Goal: Task Accomplishment & Management: Manage account settings

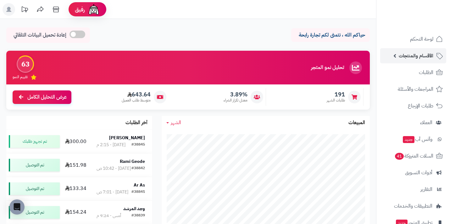
click at [424, 51] on link "الأقسام والمنتجات" at bounding box center [413, 55] width 66 height 15
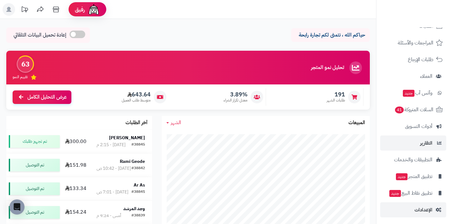
scroll to position [138, 0]
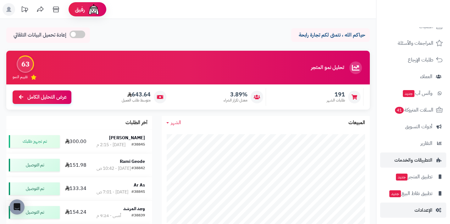
click at [434, 159] on link "التطبيقات والخدمات" at bounding box center [413, 159] width 66 height 15
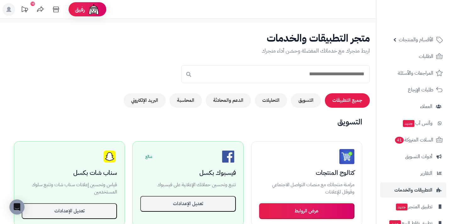
scroll to position [17, 0]
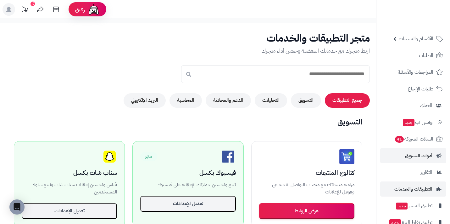
click at [431, 156] on span "أدوات التسويق" at bounding box center [418, 155] width 27 height 9
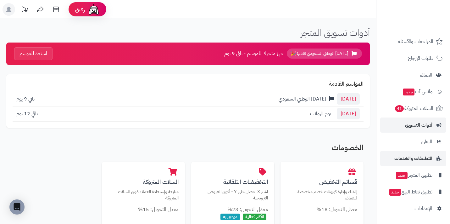
scroll to position [48, 0]
click at [430, 208] on span "الإعدادات" at bounding box center [424, 208] width 18 height 9
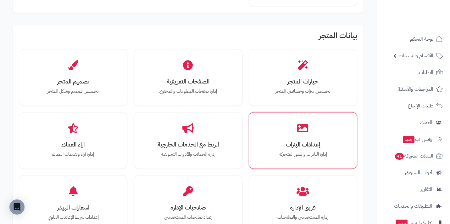
scroll to position [172, 0]
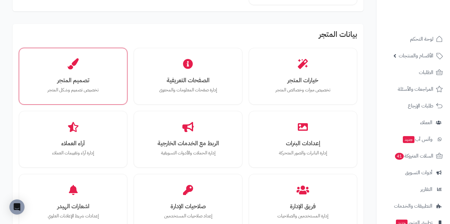
click at [124, 74] on div "تصميم المتجر تخصيص تصميم وشكل المتجر" at bounding box center [73, 76] width 109 height 57
click at [104, 81] on h3 "تصميم المتجر" at bounding box center [73, 80] width 87 height 7
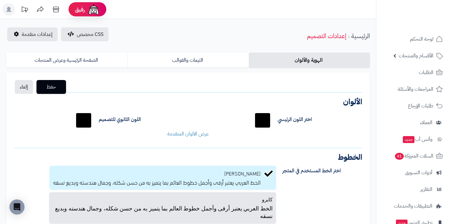
click at [184, 51] on div "الهوية والألوان الثيمات والقوالب الصفحة الرئيسية وعرض المنتجات حفظ إلغاء الشعار…" at bounding box center [188, 177] width 376 height 257
click at [184, 55] on link "الثيمات والقوالب" at bounding box center [187, 60] width 121 height 15
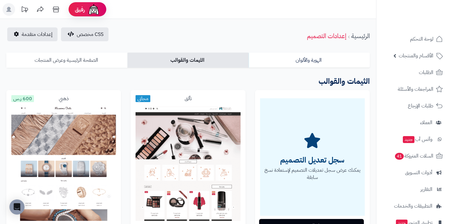
click at [105, 63] on link "الصفحة الرئيسية وعرض المنتجات" at bounding box center [66, 60] width 121 height 15
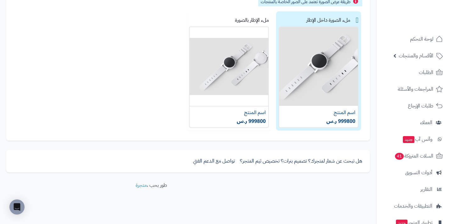
click at [419, 18] on img at bounding box center [425, 24] width 37 height 13
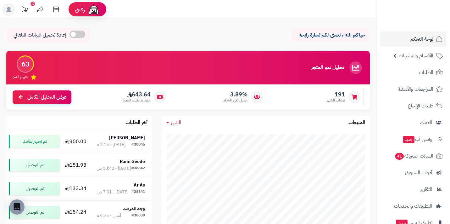
click at [404, 41] on link "لوحة التحكم" at bounding box center [413, 38] width 66 height 15
click at [403, 53] on span "الأقسام والمنتجات" at bounding box center [416, 55] width 35 height 9
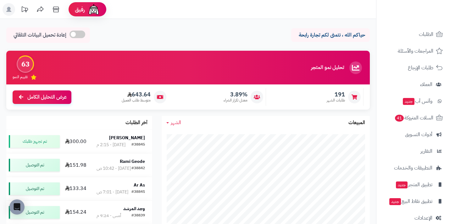
scroll to position [131, 0]
click at [416, 135] on span "أدوات التسويق" at bounding box center [418, 133] width 27 height 9
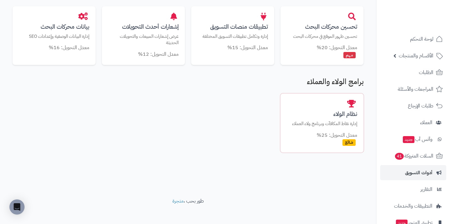
scroll to position [390, 0]
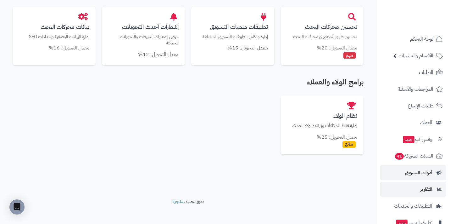
click at [406, 188] on link "التقارير" at bounding box center [413, 189] width 66 height 15
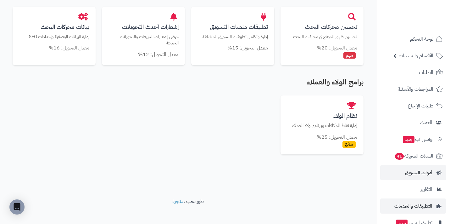
click at [409, 202] on span "التطبيقات والخدمات" at bounding box center [414, 205] width 38 height 9
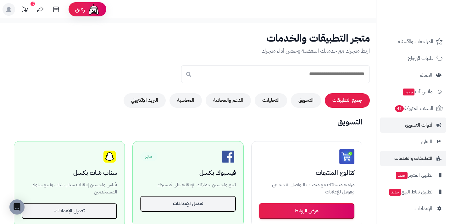
scroll to position [48, 0]
click at [304, 103] on button "التسويق" at bounding box center [306, 100] width 30 height 14
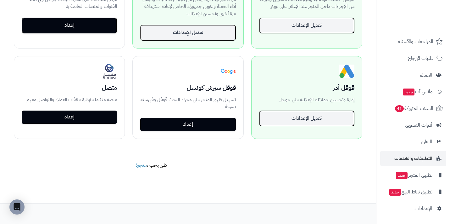
scroll to position [278, 0]
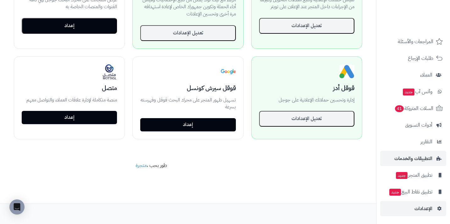
click at [416, 208] on span "الإعدادات" at bounding box center [424, 208] width 18 height 9
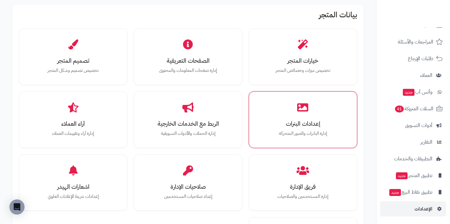
scroll to position [189, 0]
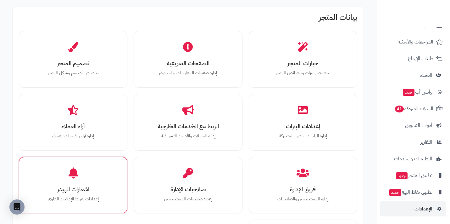
click at [87, 187] on h3 "اشعارات الهيدر" at bounding box center [73, 189] width 87 height 7
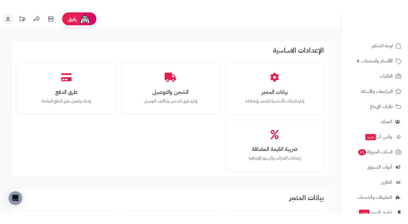
scroll to position [189, 0]
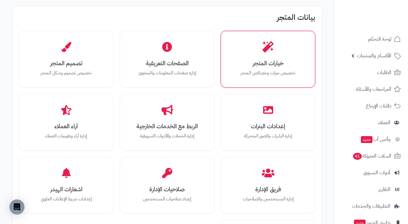
click at [302, 65] on h3 "خيارات المتجر" at bounding box center [268, 63] width 73 height 7
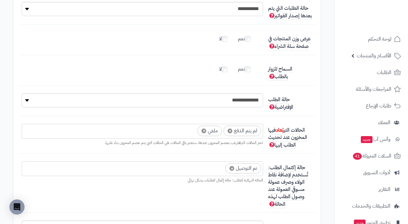
scroll to position [1623, 0]
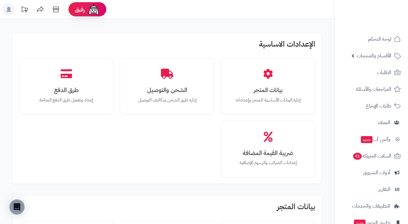
scroll to position [189, 0]
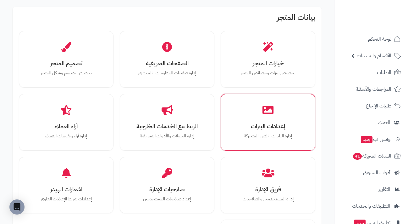
click at [262, 142] on div "إعدادات البنرات إدارة البانرات والصور المتحركة" at bounding box center [268, 121] width 85 height 47
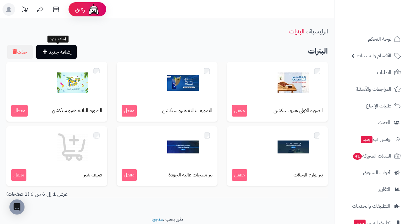
click at [59, 51] on link "إضافة جديد" at bounding box center [56, 52] width 41 height 14
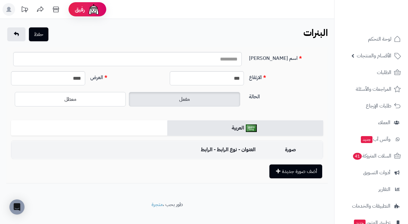
click at [189, 66] on div "اسم [PERSON_NAME]" at bounding box center [166, 61] width 317 height 19
click at [203, 59] on input "اسم [PERSON_NAME]" at bounding box center [127, 59] width 229 height 14
type input "*"
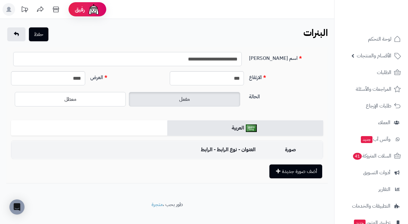
type input "**********"
click at [116, 170] on div "صورة العنوان - نوع الرابط - الرابط أضف صورة جديدة" at bounding box center [167, 159] width 312 height 38
click at [308, 167] on button "أضف صورة جديدة" at bounding box center [296, 171] width 53 height 14
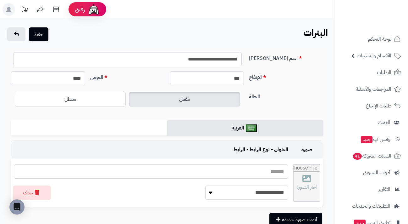
click at [300, 180] on input "file" at bounding box center [307, 182] width 26 height 37
type input "**********"
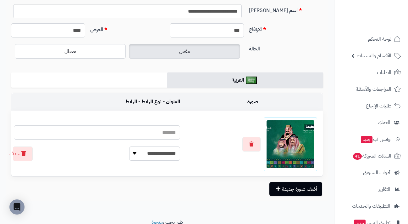
scroll to position [50, 0]
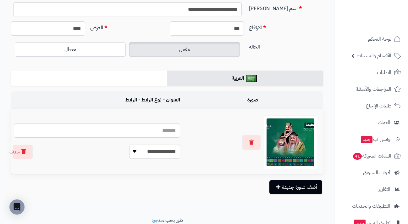
click at [139, 207] on div "**********" at bounding box center [167, 92] width 334 height 247
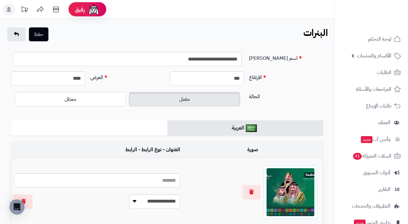
scroll to position [0, 0]
click at [45, 35] on button "حفظ" at bounding box center [39, 34] width 20 height 14
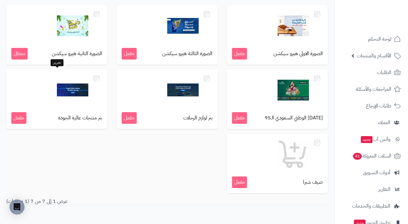
scroll to position [89, 0]
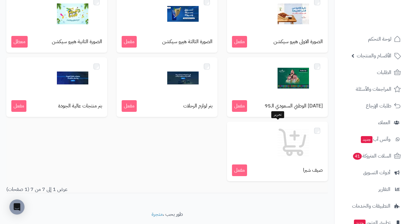
click at [296, 160] on div "صيف شبرا مفعل" at bounding box center [277, 150] width 101 height 59
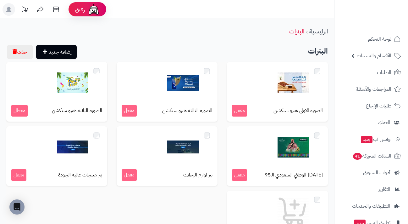
click at [56, 8] on icon at bounding box center [56, 9] width 13 height 13
click at [266, 146] on div at bounding box center [277, 146] width 91 height 31
click at [74, 85] on img at bounding box center [72, 82] width 31 height 31
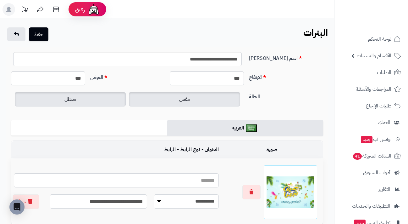
click at [167, 101] on label "مفعل" at bounding box center [184, 99] width 111 height 14
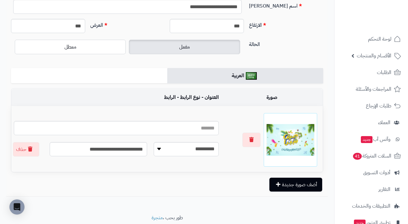
scroll to position [52, 0]
click at [254, 141] on icon "button" at bounding box center [251, 139] width 4 height 5
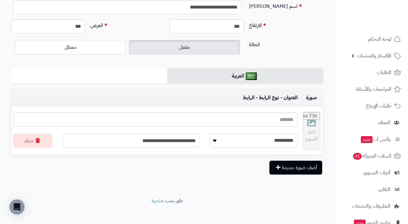
click at [319, 129] on input "file" at bounding box center [311, 130] width 17 height 37
type input "**********"
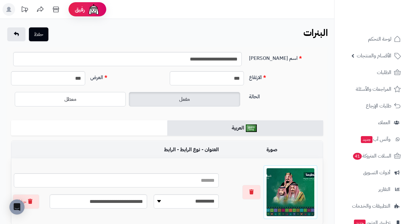
scroll to position [0, 0]
click at [42, 39] on button "حفظ" at bounding box center [39, 34] width 20 height 14
